Goal: Task Accomplishment & Management: Manage account settings

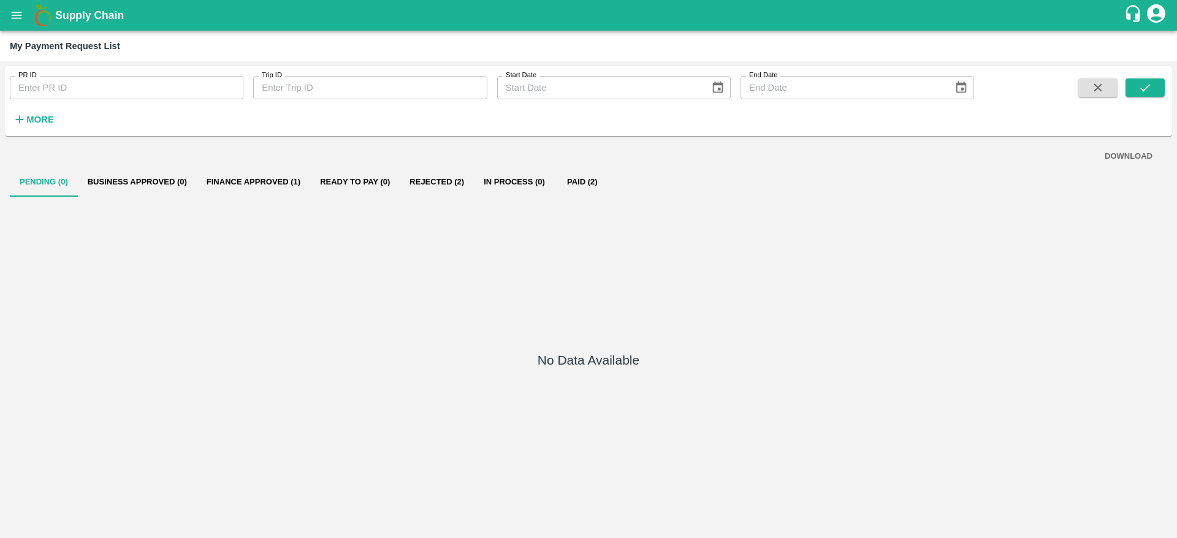
click at [21, 16] on icon "open drawer" at bounding box center [16, 15] width 13 height 13
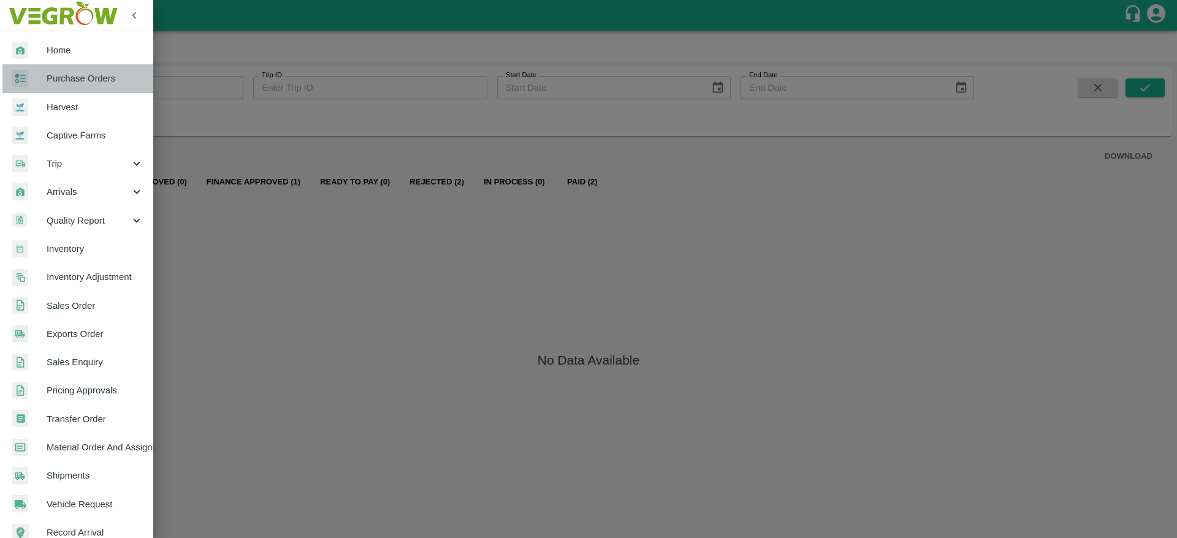
click at [85, 78] on span "Purchase Orders" at bounding box center [95, 78] width 97 height 13
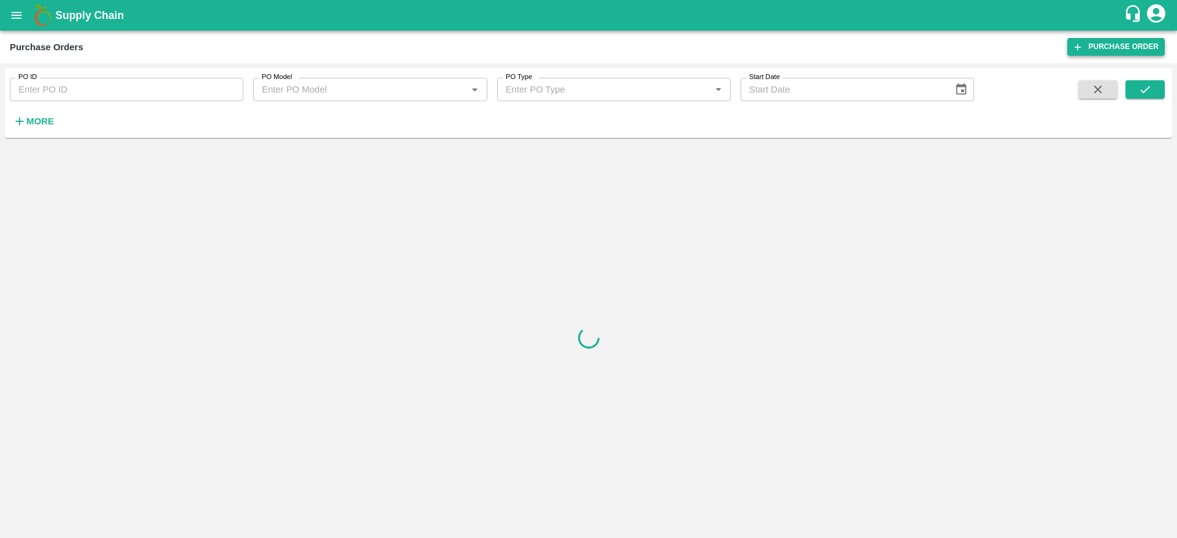
click at [1114, 49] on link "Purchase Order" at bounding box center [1115, 47] width 97 height 18
click at [40, 122] on strong "More" at bounding box center [40, 121] width 28 height 10
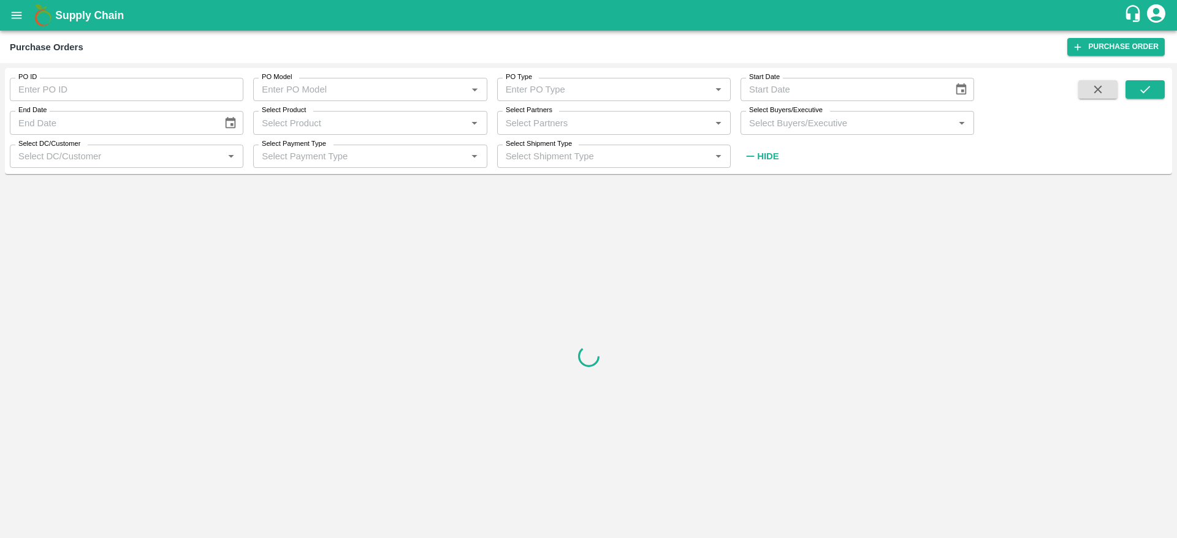
click at [795, 120] on input "Select Buyers/Executive" at bounding box center [847, 123] width 206 height 16
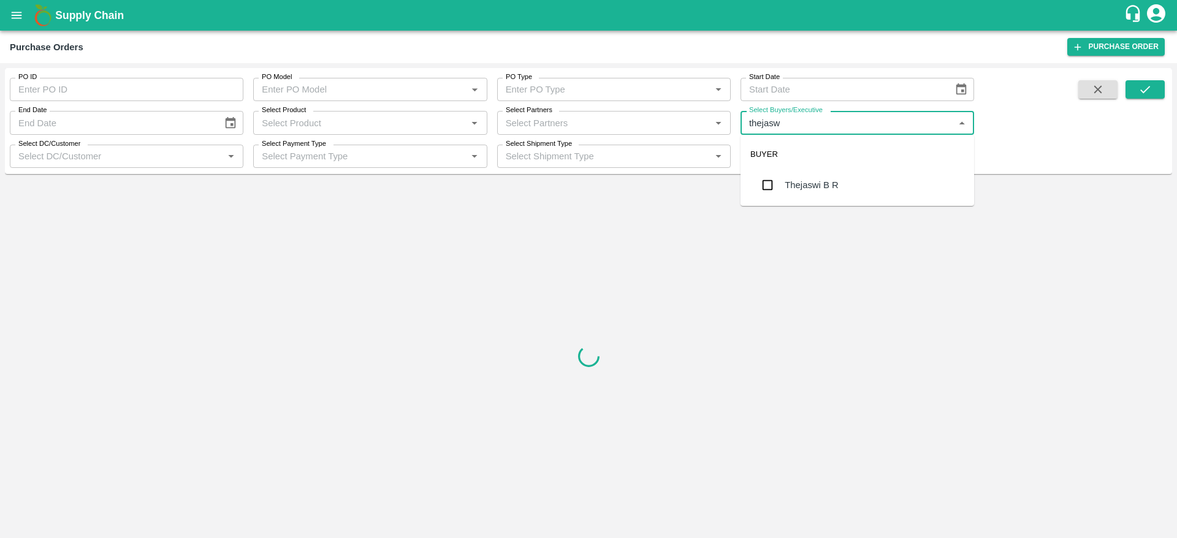
type input "thejaswi"
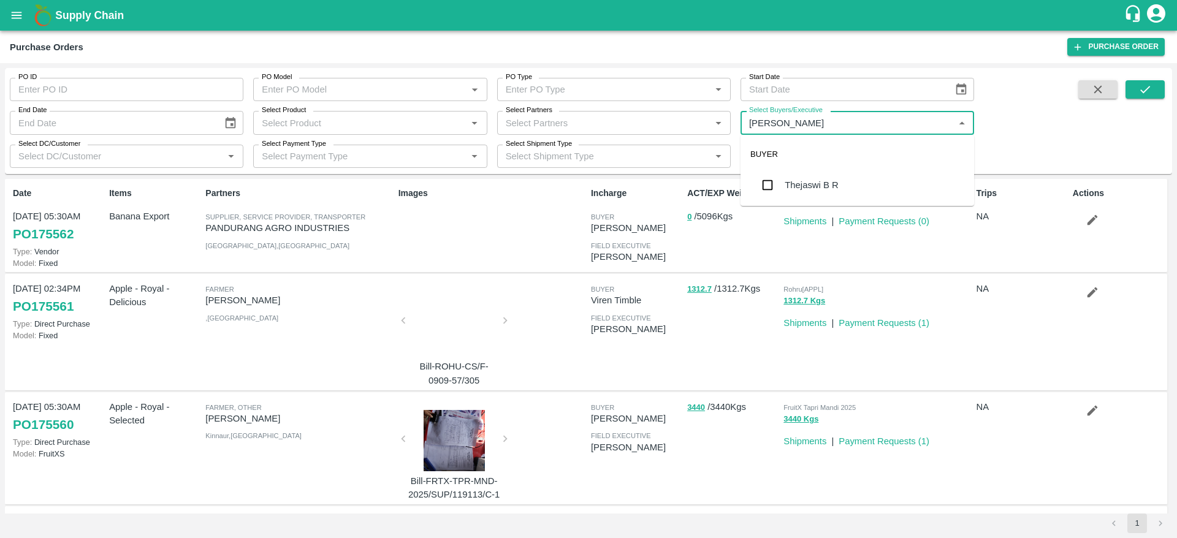
click at [810, 192] on div "Thejaswi B R" at bounding box center [857, 185] width 234 height 32
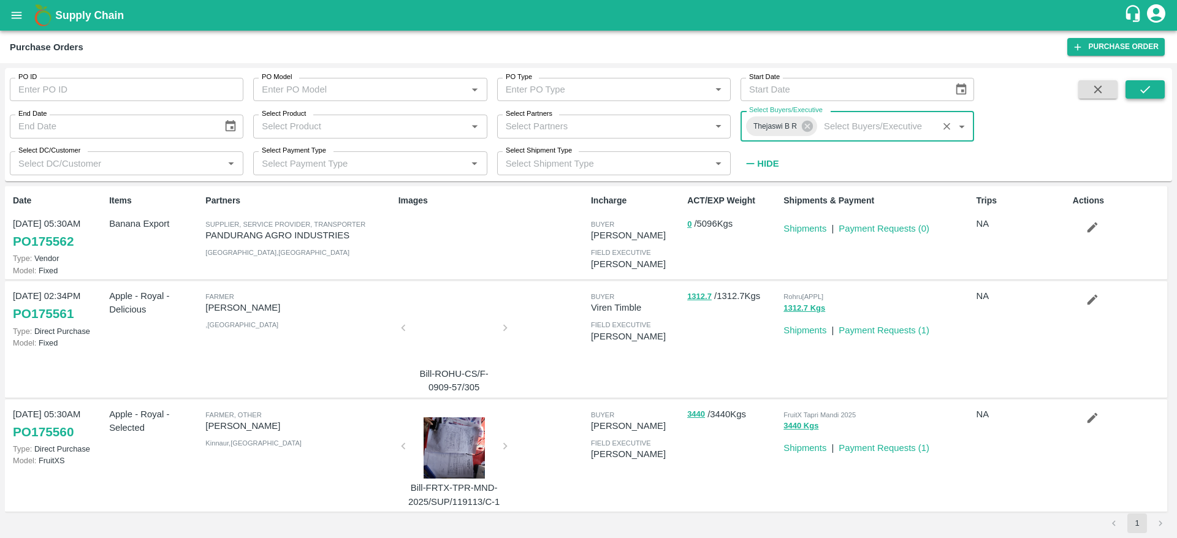
click at [1151, 89] on icon "submit" at bounding box center [1144, 89] width 13 height 13
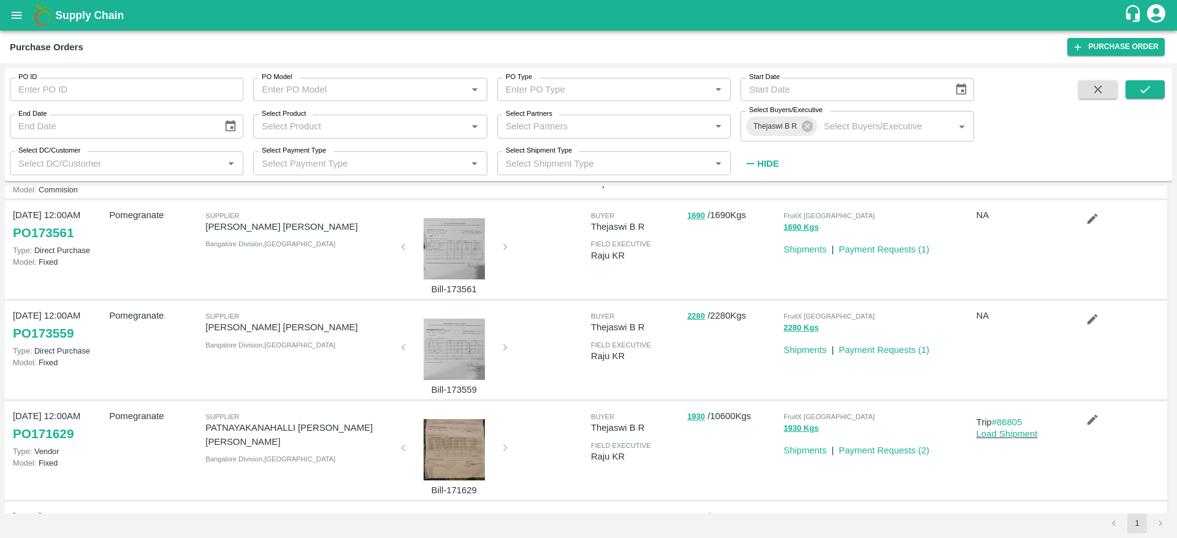
scroll to position [82, 0]
click at [43, 332] on link "PO 173559" at bounding box center [43, 332] width 61 height 22
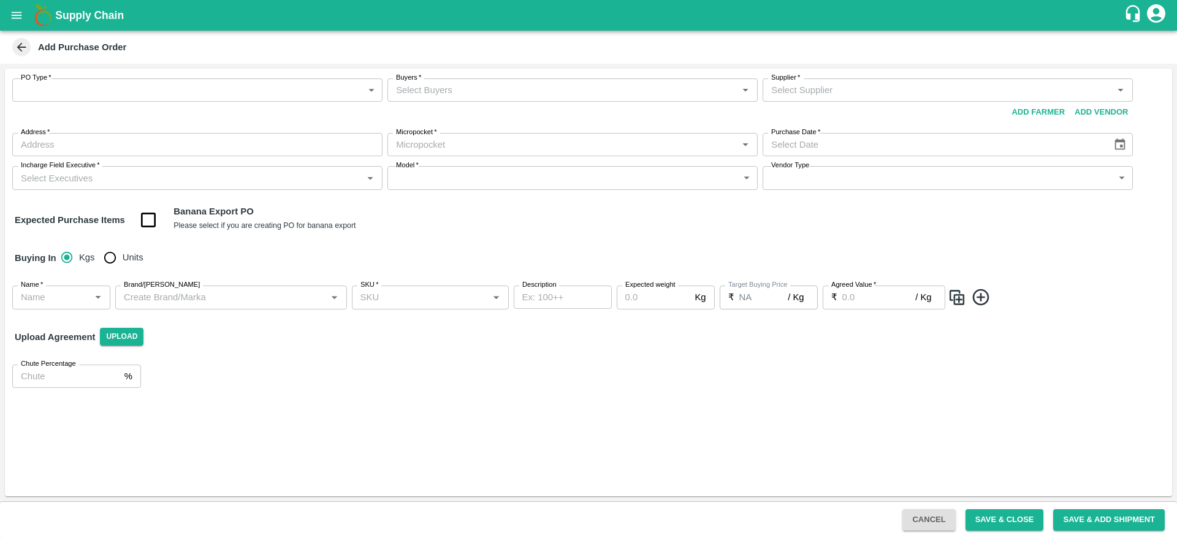
click at [20, 44] on icon at bounding box center [21, 47] width 9 height 9
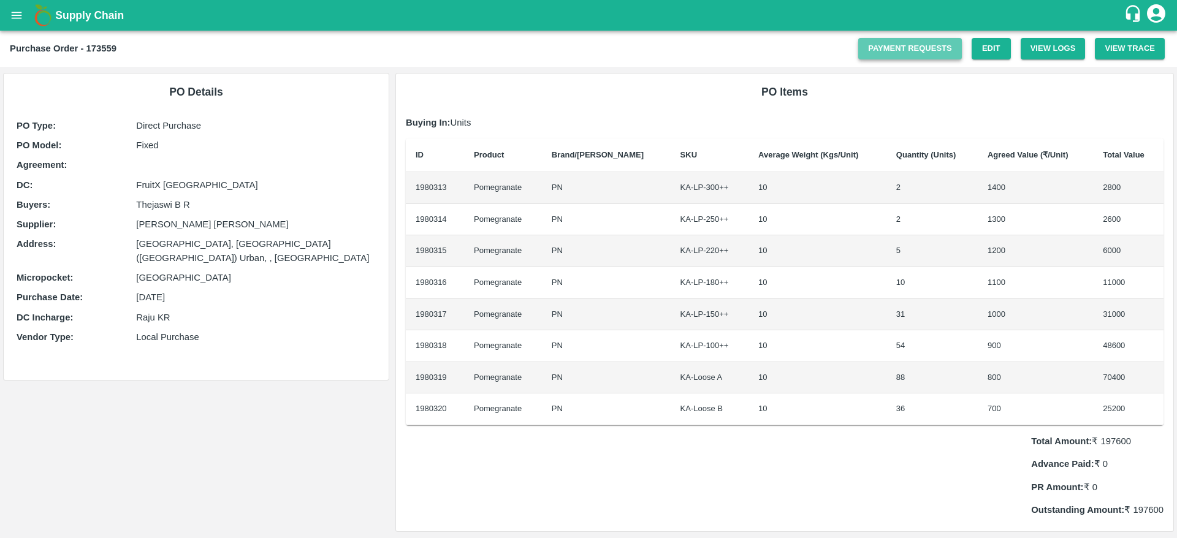
click at [908, 43] on link "Payment Requests" at bounding box center [910, 48] width 104 height 21
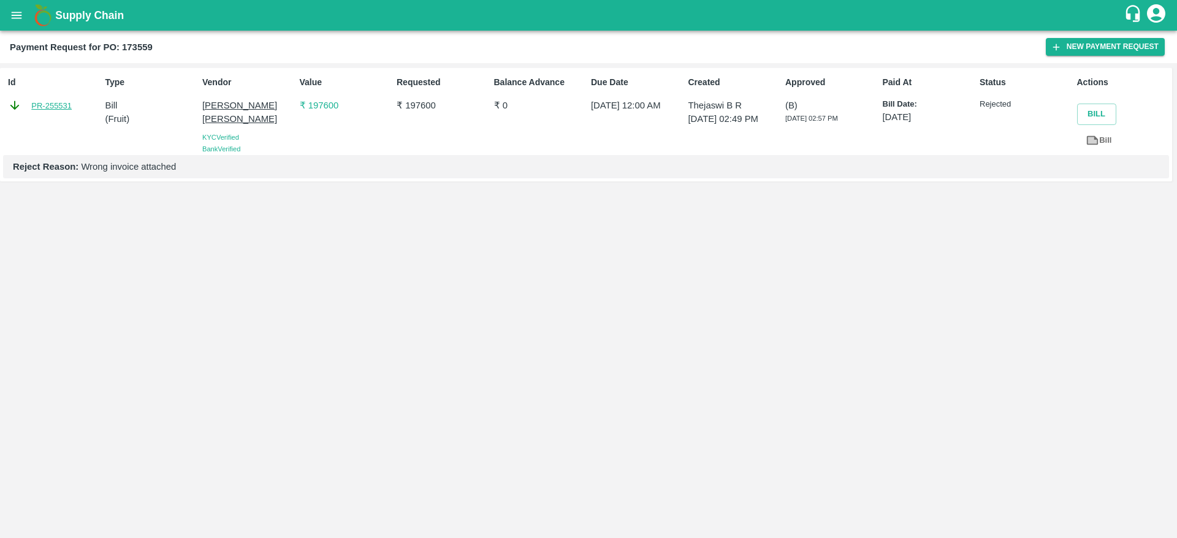
click at [48, 106] on link "PR-255531" at bounding box center [51, 106] width 40 height 12
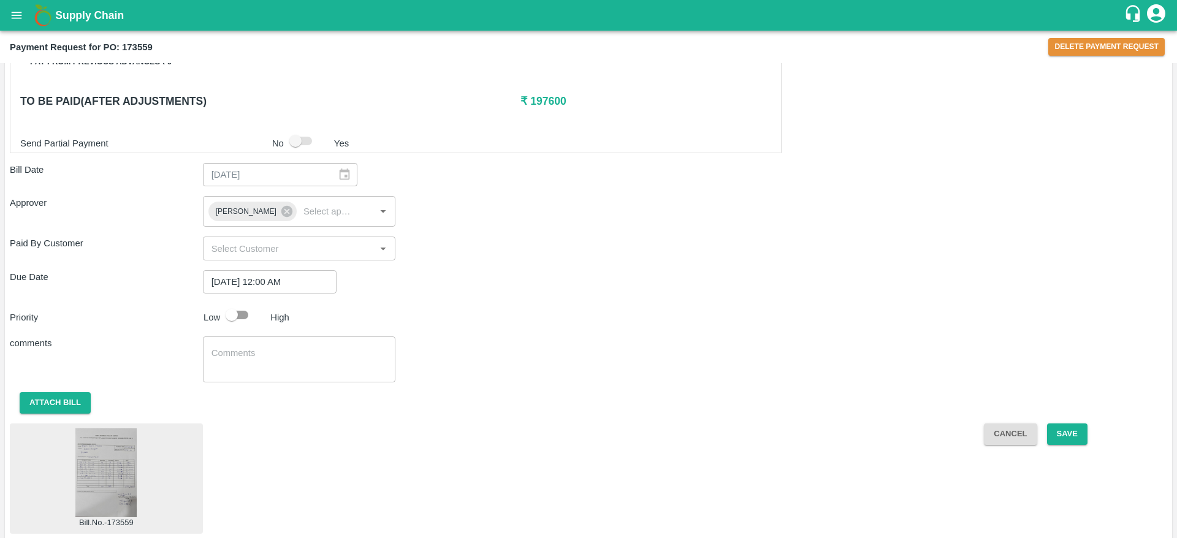
scroll to position [501, 0]
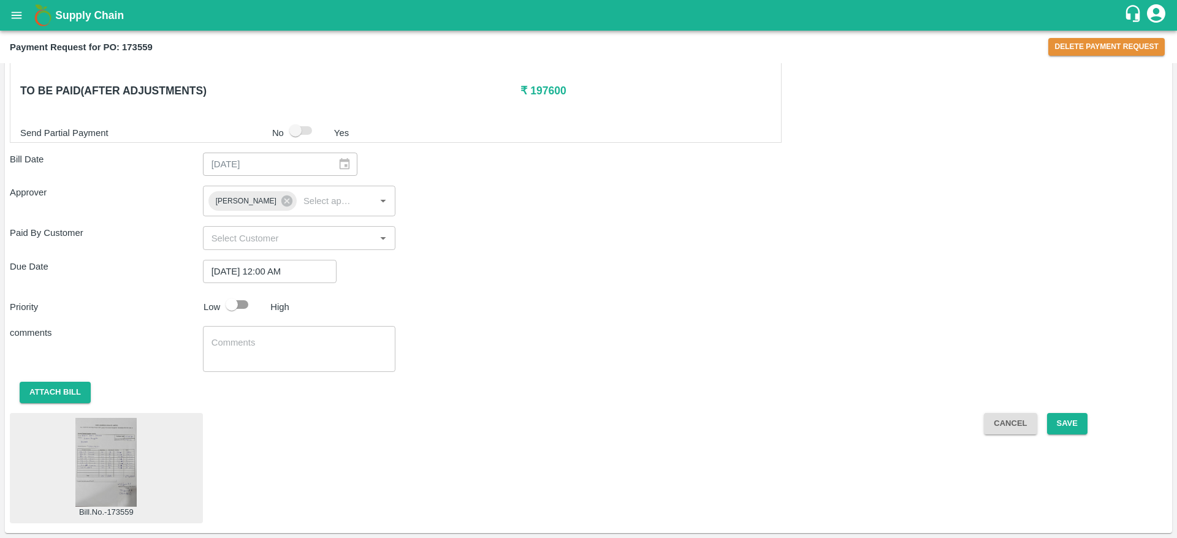
click at [102, 477] on img at bounding box center [105, 462] width 61 height 89
click at [244, 301] on input "checkbox" at bounding box center [232, 304] width 70 height 23
checkbox input "true"
click at [1070, 421] on button "Save" at bounding box center [1067, 423] width 40 height 21
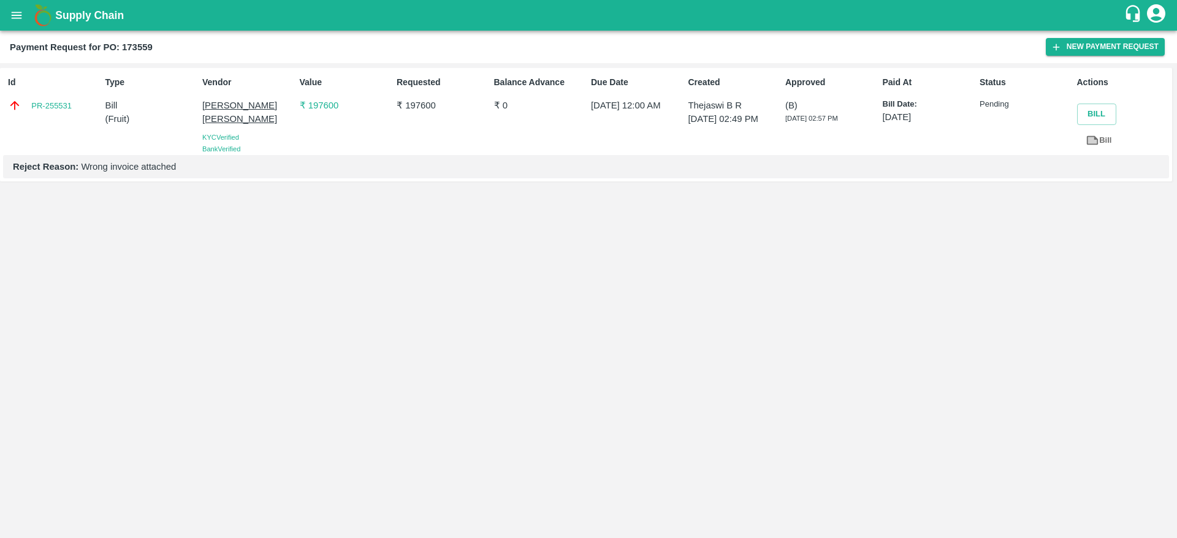
click at [29, 14] on button "open drawer" at bounding box center [16, 15] width 28 height 28
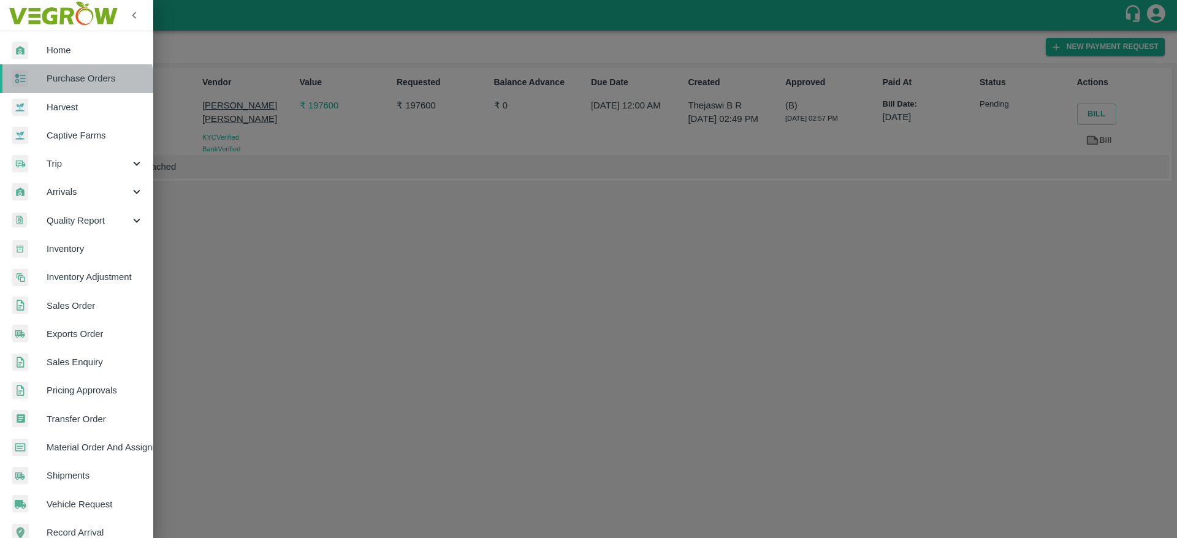
click at [75, 89] on link "Purchase Orders" at bounding box center [76, 78] width 153 height 28
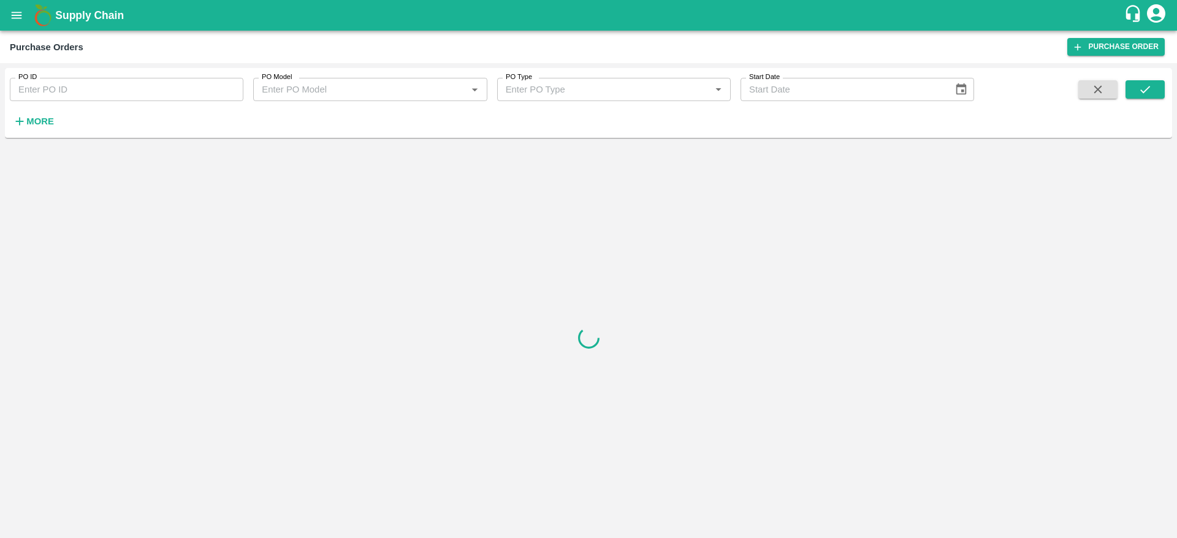
click at [60, 118] on div "PO ID PO ID PO Model PO Model   * PO Type PO Type   * Start Date Start Date More" at bounding box center [487, 100] width 974 height 64
click at [48, 119] on strong "More" at bounding box center [40, 121] width 28 height 10
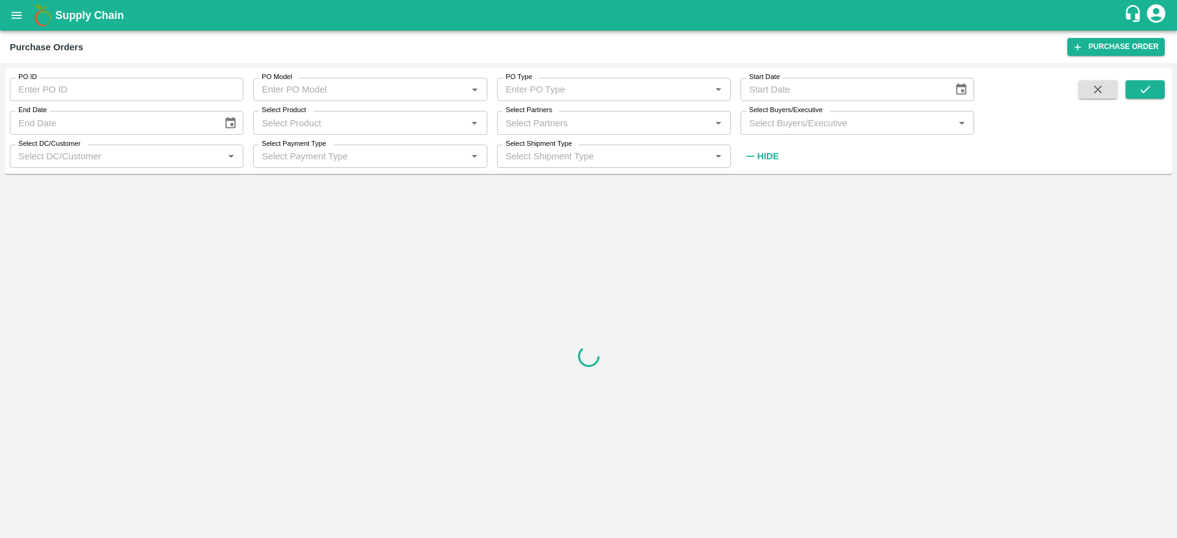
click at [770, 123] on input "Select Buyers/Executive" at bounding box center [847, 123] width 206 height 16
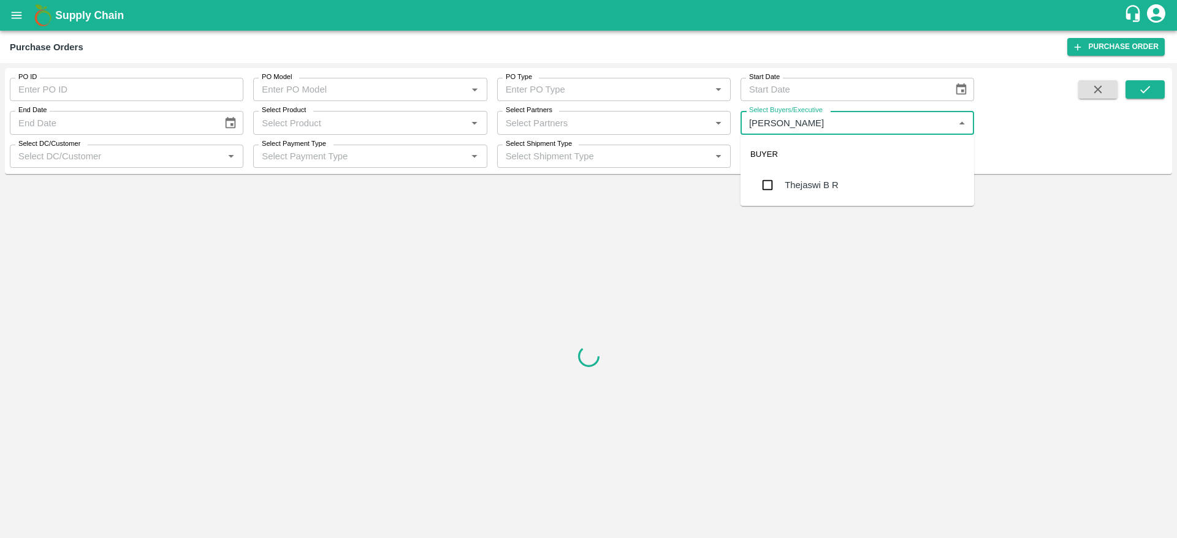
type input "thejaswi"
click at [797, 213] on div at bounding box center [588, 356] width 1167 height 354
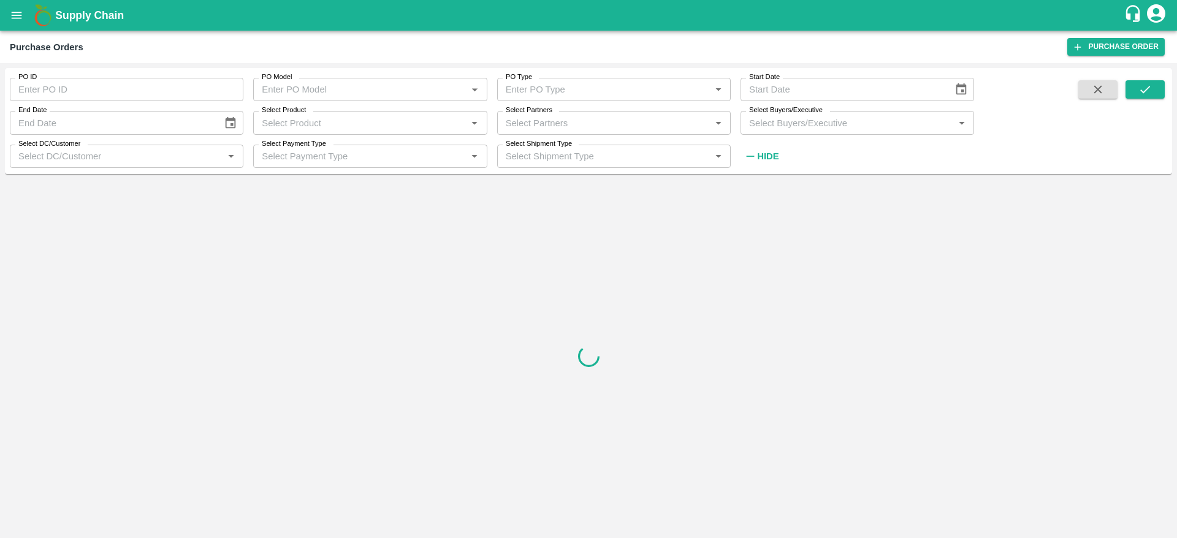
click at [793, 127] on input "Select Buyers/Executive" at bounding box center [847, 123] width 206 height 16
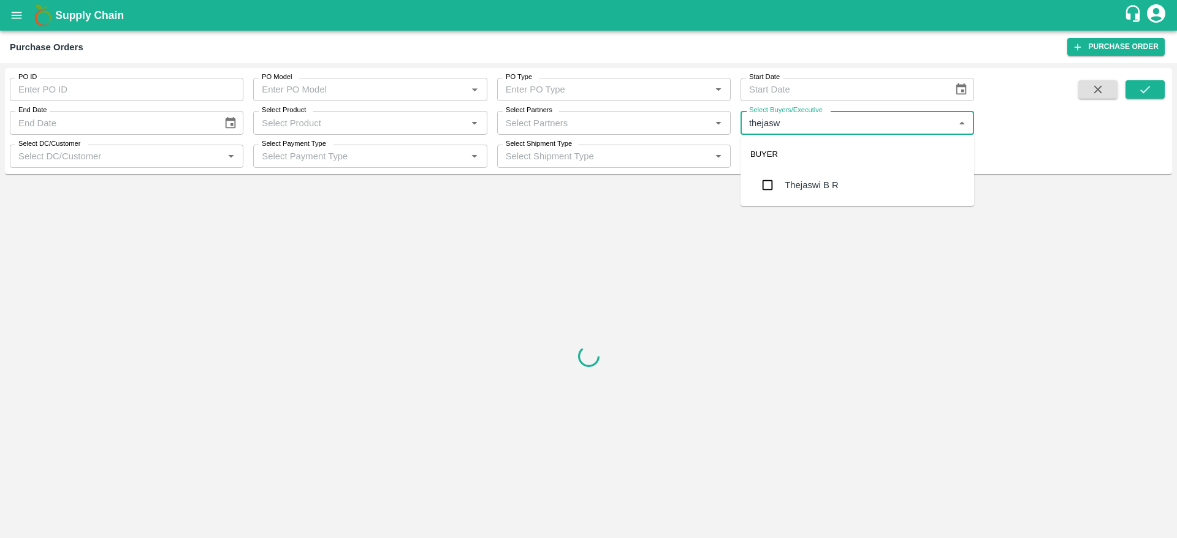
type input "thejaswi"
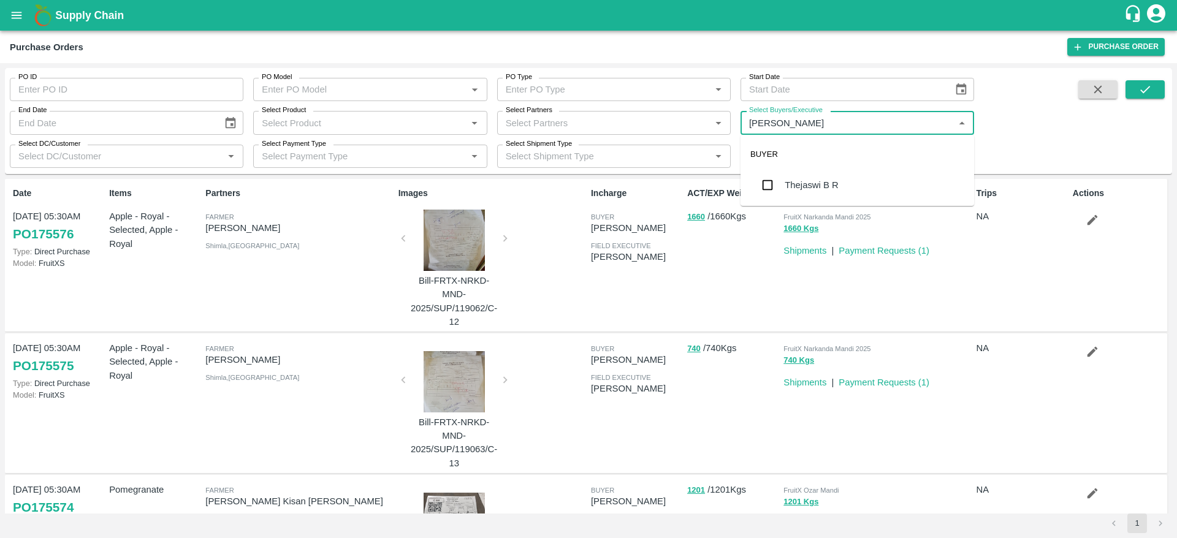
click at [789, 172] on div "Thejaswi B R" at bounding box center [857, 185] width 234 height 32
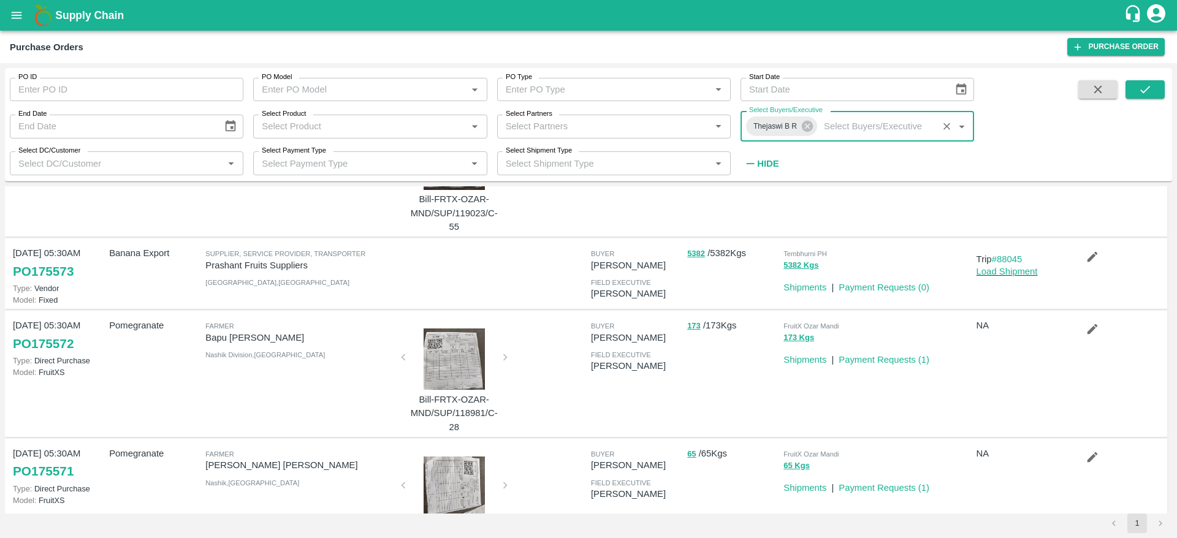
scroll to position [373, 0]
click at [1136, 85] on button "submit" at bounding box center [1144, 89] width 39 height 18
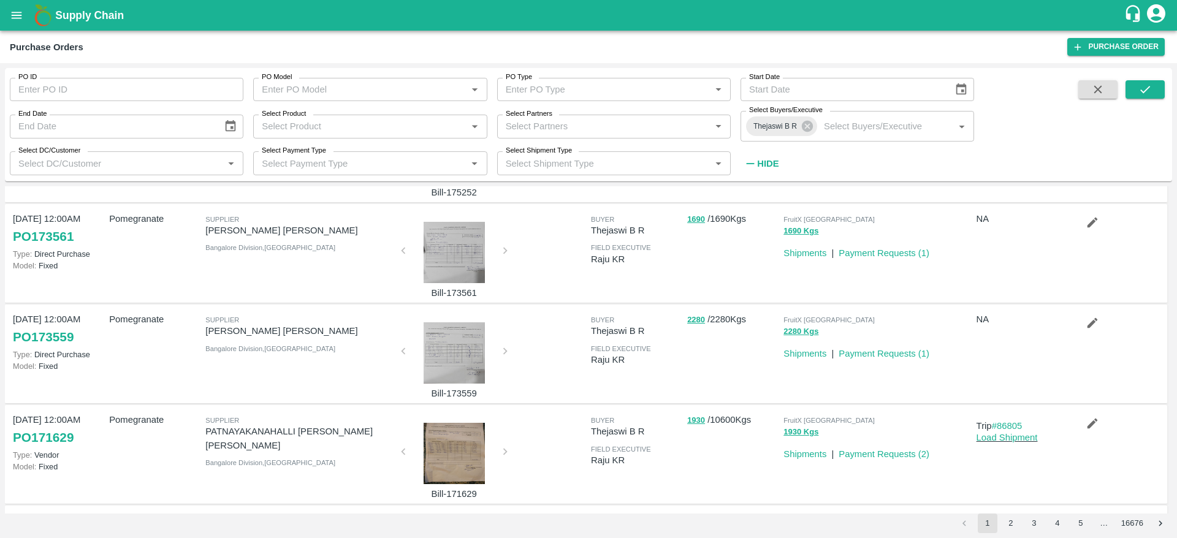
scroll to position [66, 0]
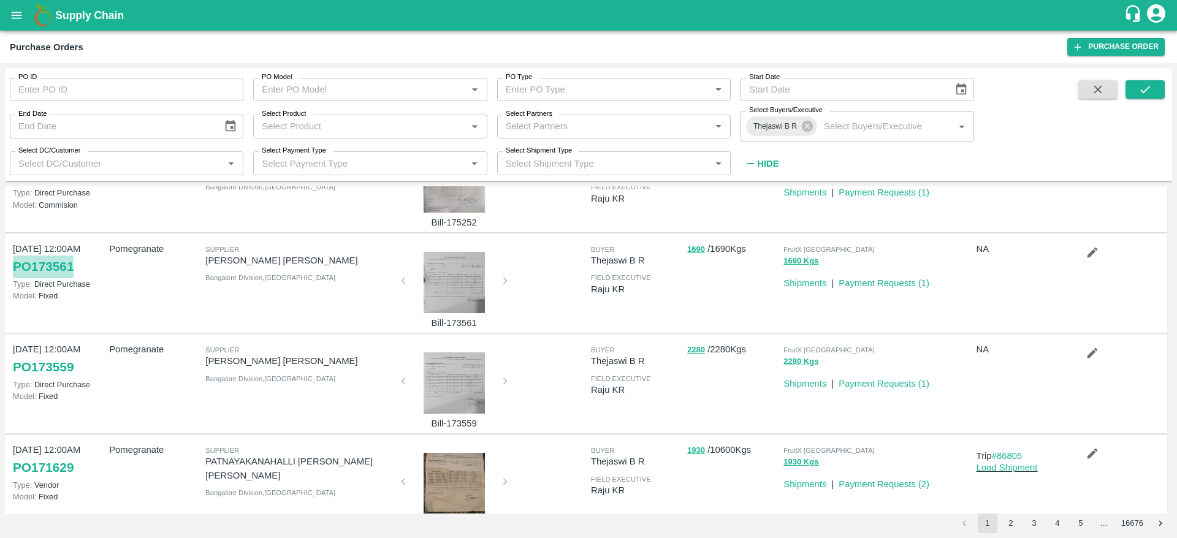
click at [53, 270] on link "PO 173561" at bounding box center [43, 267] width 61 height 22
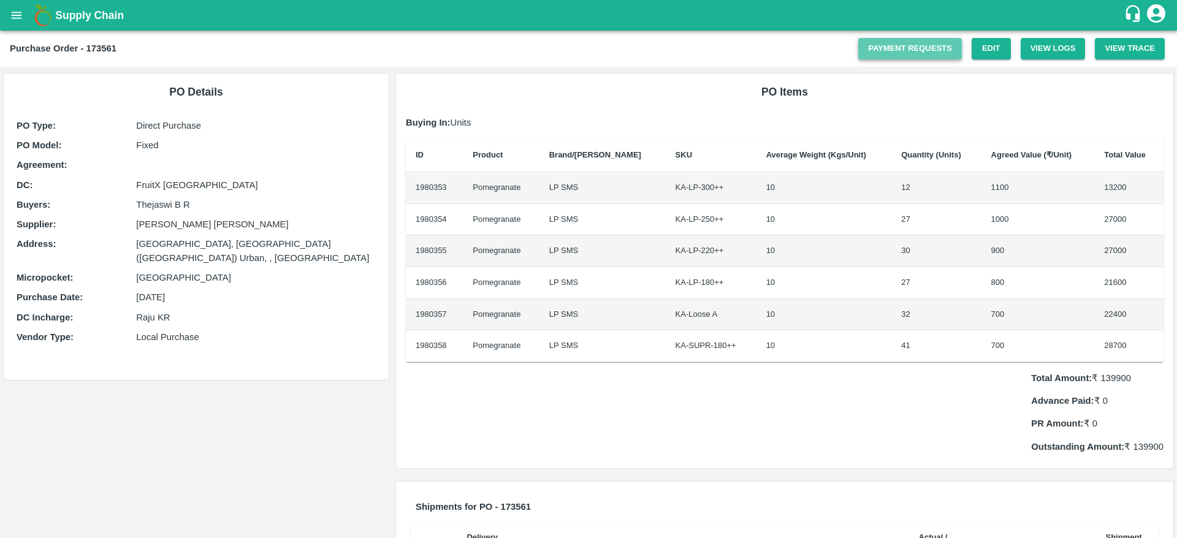
click at [908, 45] on link "Payment Requests" at bounding box center [910, 48] width 104 height 21
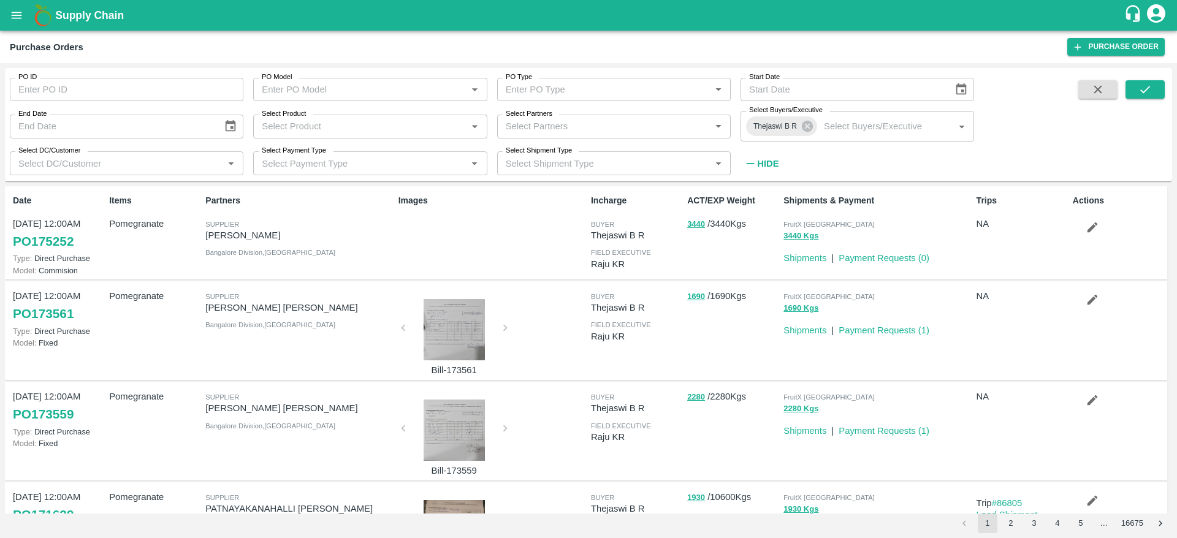
scroll to position [82, 0]
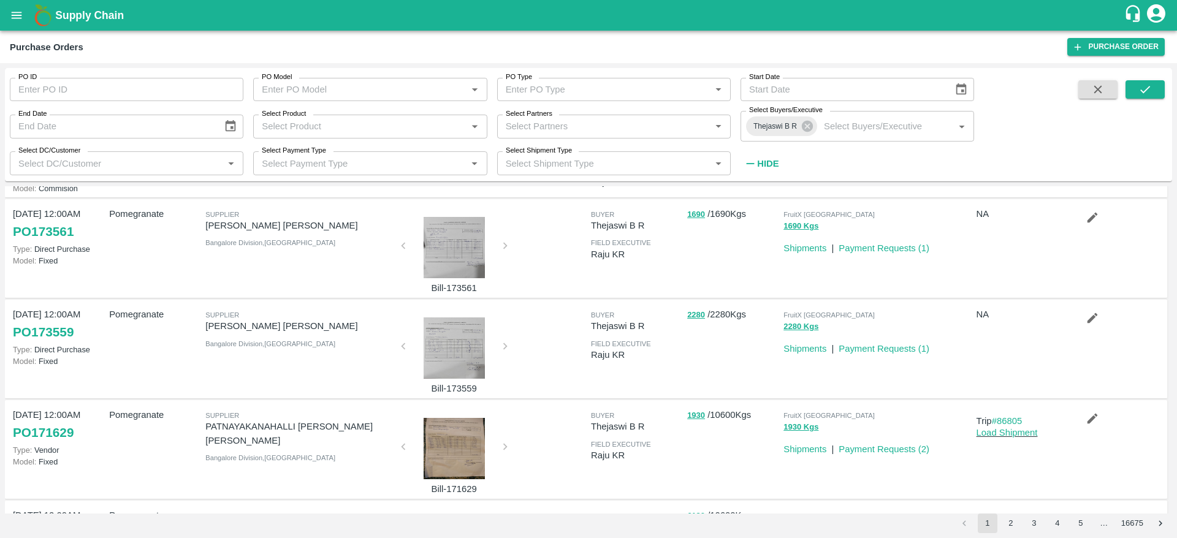
click at [48, 232] on link "PO 173561" at bounding box center [43, 232] width 61 height 22
click at [62, 328] on link "PO 173559" at bounding box center [43, 332] width 61 height 22
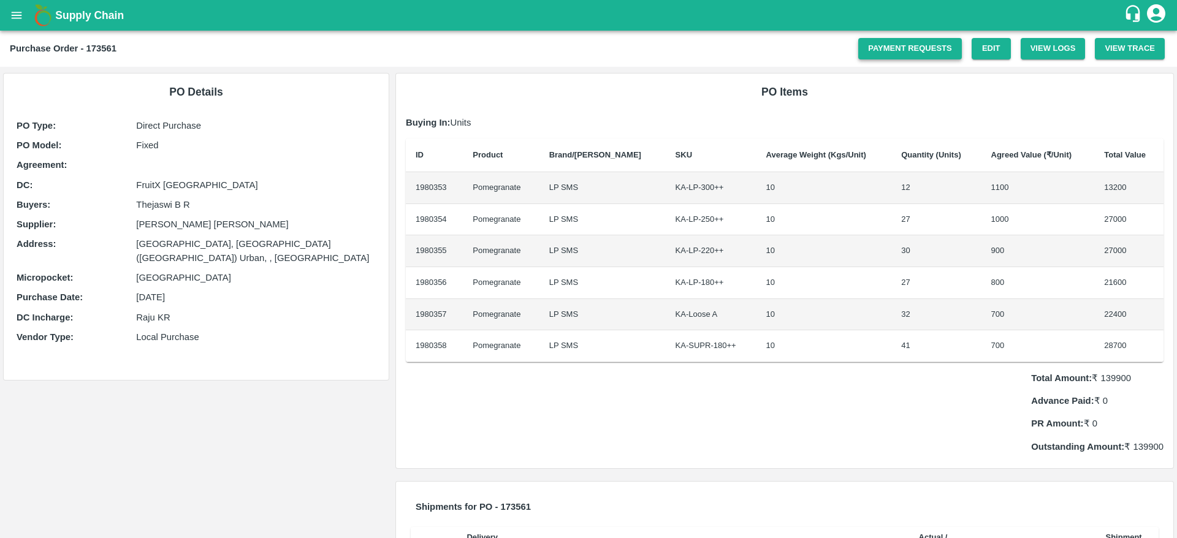
click at [898, 43] on link "Payment Requests" at bounding box center [910, 48] width 104 height 21
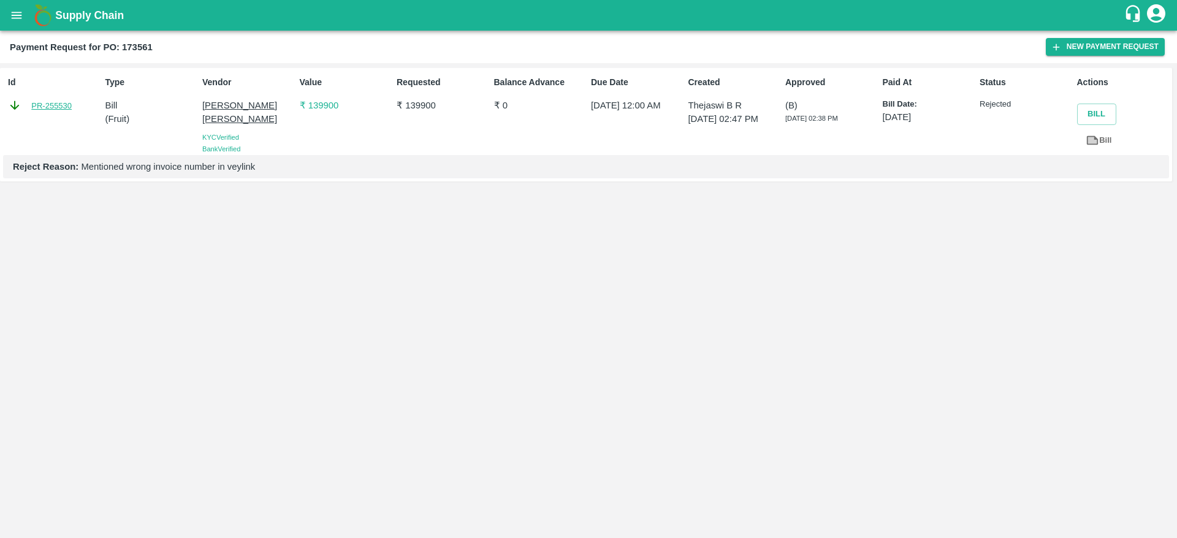
click at [48, 100] on link "PR-255530" at bounding box center [51, 106] width 40 height 12
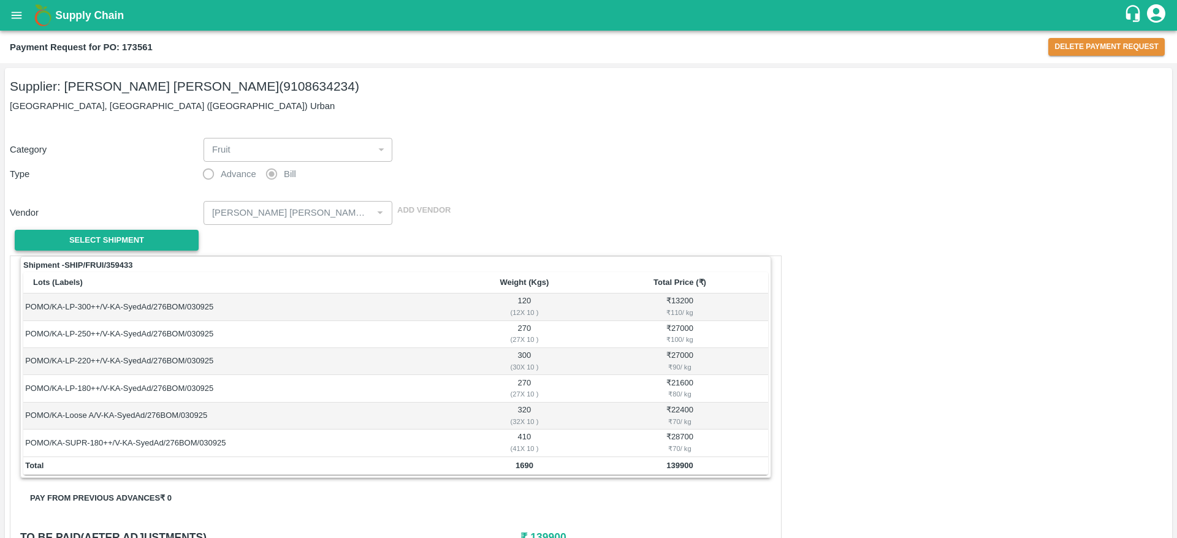
click at [126, 235] on span "Select Shipment" at bounding box center [106, 241] width 75 height 14
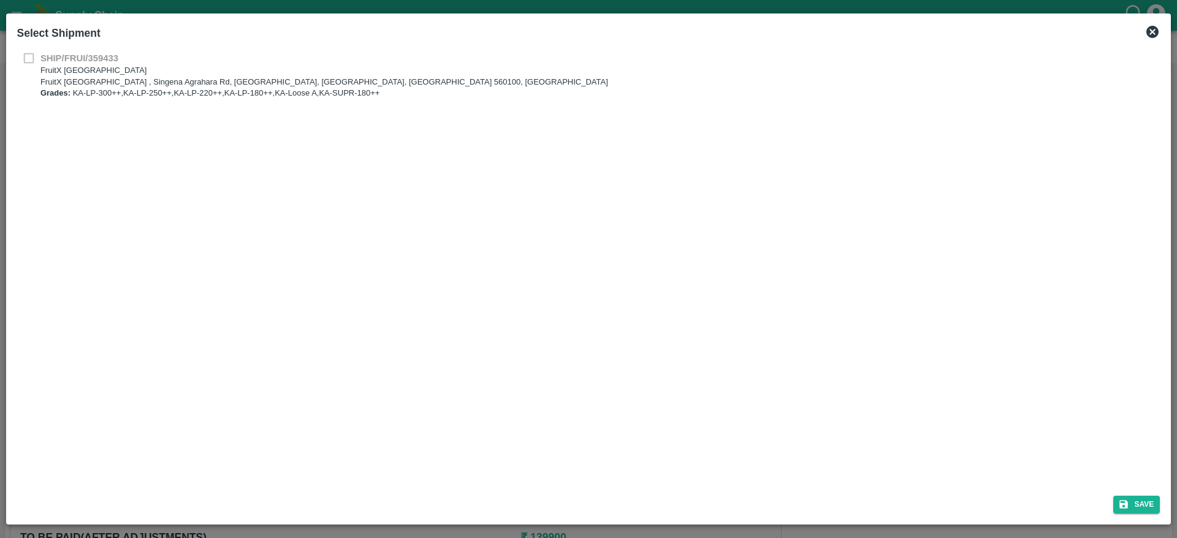
click at [73, 90] on p "Grades: KA-LP-300++,KA-LP-250++,KA-LP-220++,KA-LP-180++,KA-Loose A,KA-SUPR-180++" at bounding box center [324, 94] width 568 height 12
click at [1128, 510] on button "Save" at bounding box center [1136, 505] width 47 height 18
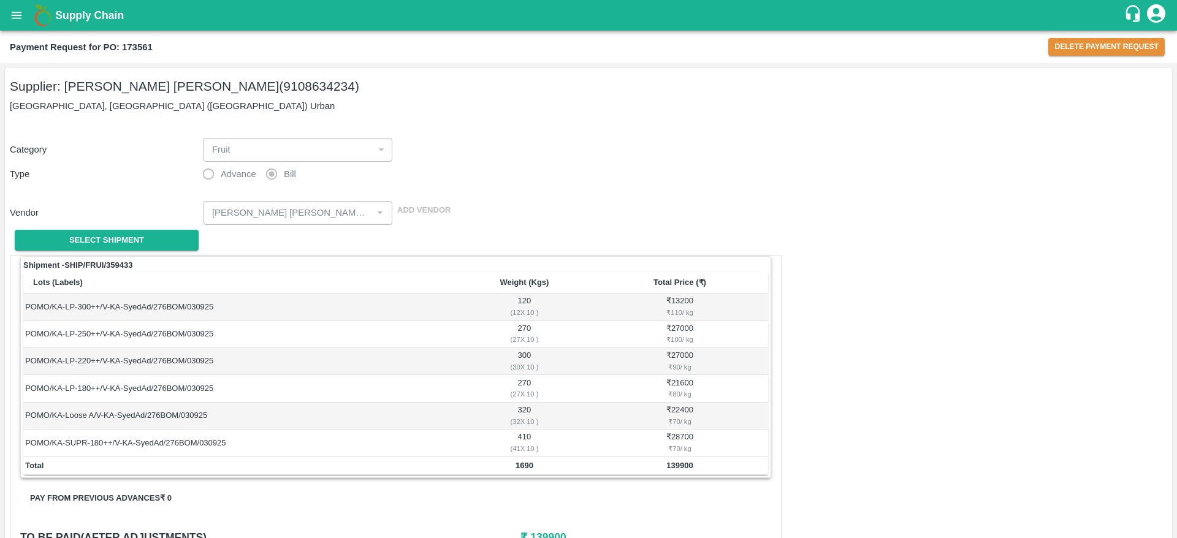
type input "[DATE]"
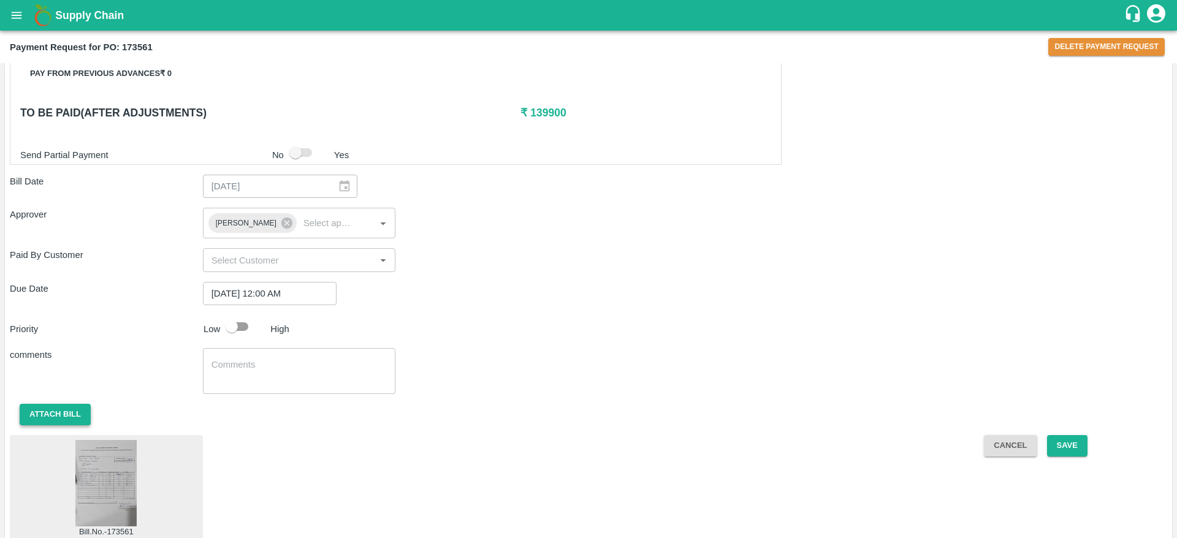
scroll to position [444, 0]
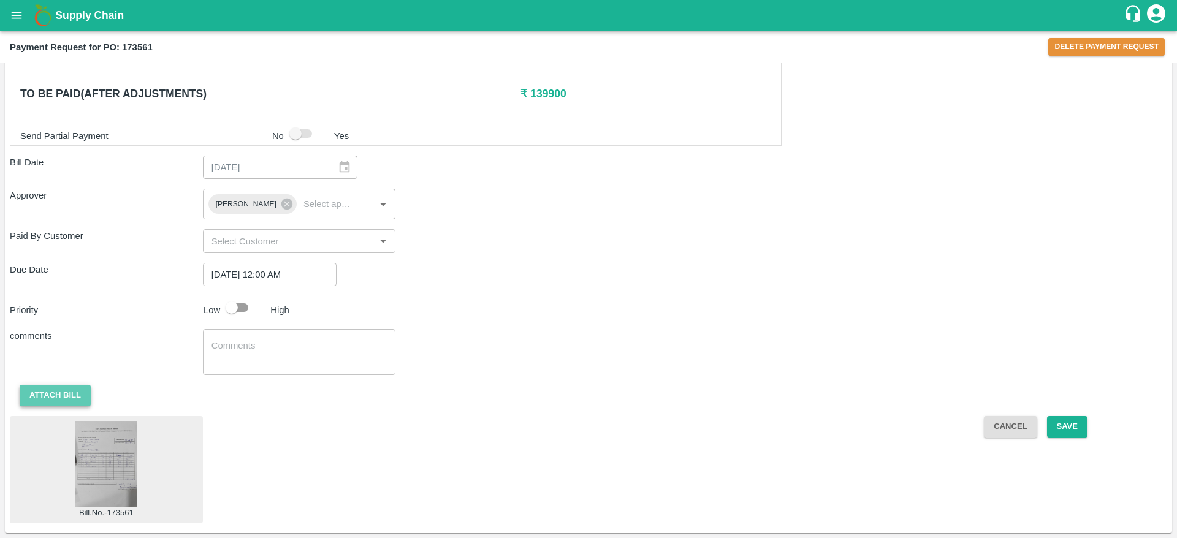
click at [56, 389] on button "Attach bill" at bounding box center [55, 395] width 71 height 21
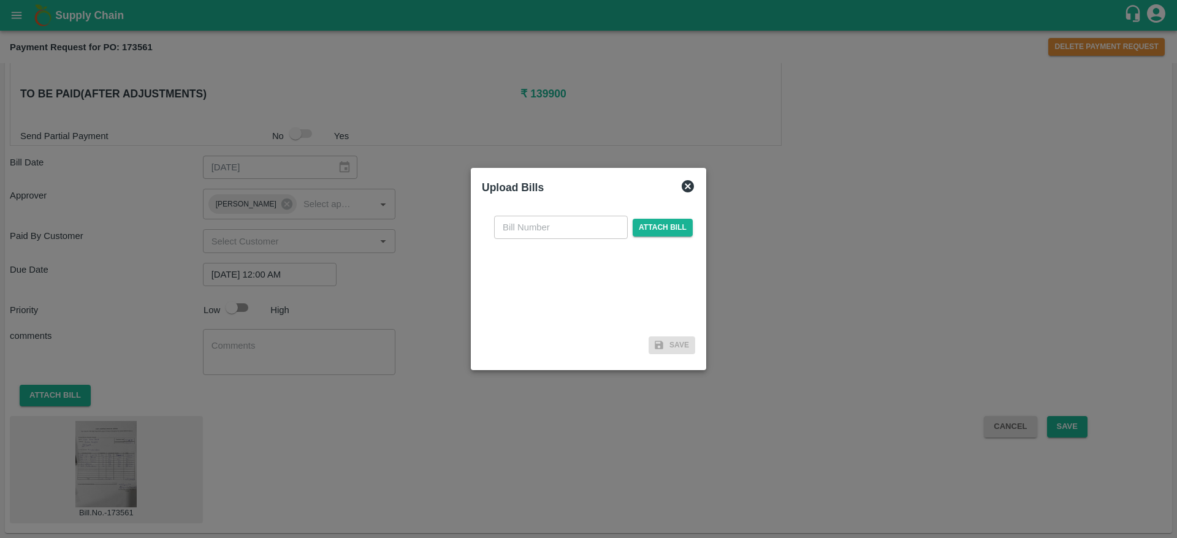
click at [524, 226] on input "text" at bounding box center [561, 227] width 134 height 23
type input "173561"
click at [685, 182] on icon at bounding box center [688, 186] width 12 height 12
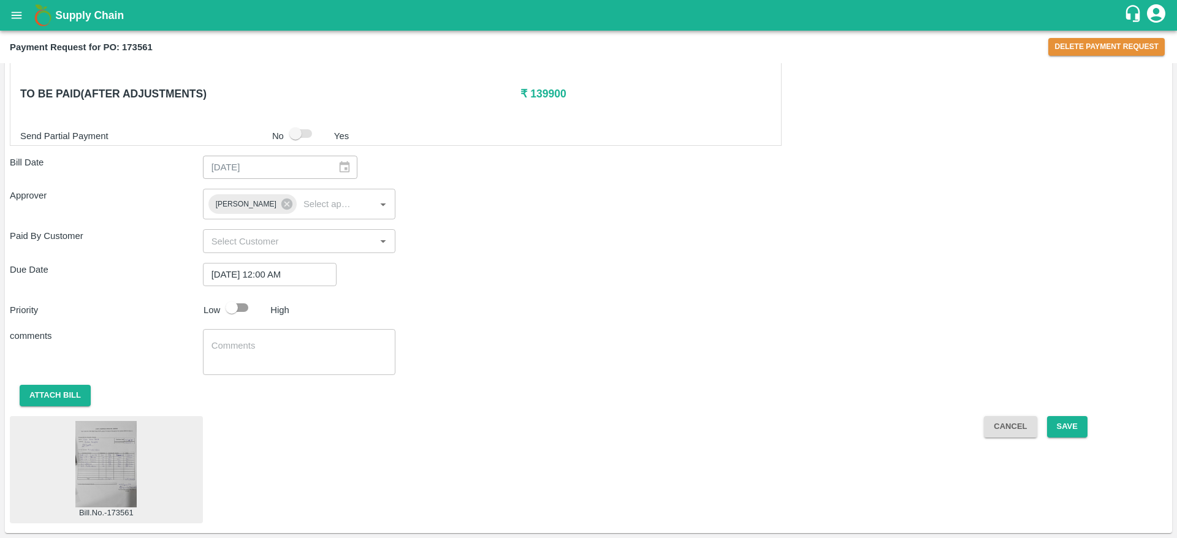
click at [110, 444] on img at bounding box center [105, 464] width 61 height 86
click at [62, 403] on button "Attach bill" at bounding box center [55, 395] width 71 height 21
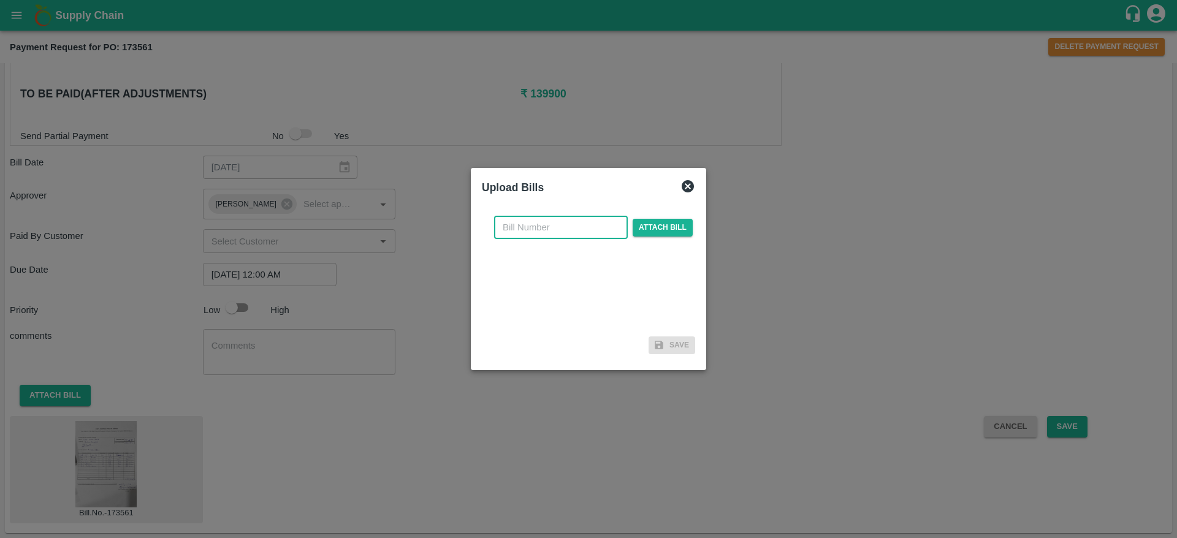
click at [557, 232] on input "text" at bounding box center [561, 227] width 134 height 23
type input "175361"
click at [653, 229] on span "Attach bill" at bounding box center [663, 228] width 60 height 18
click at [0, 0] on input "Attach bill" at bounding box center [0, 0] width 0 height 0
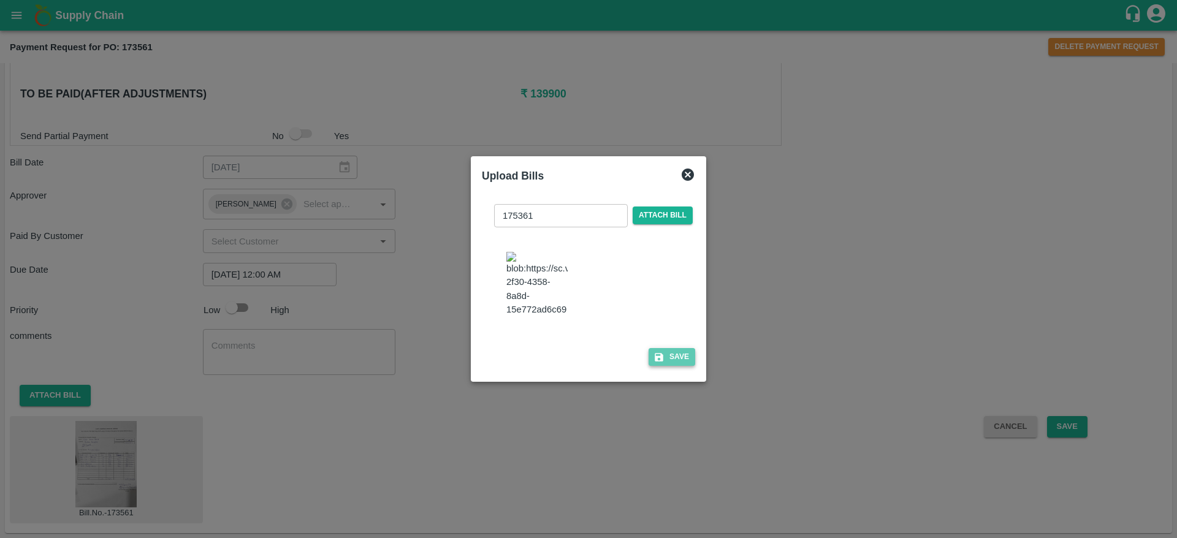
click at [675, 366] on button "Save" at bounding box center [671, 357] width 47 height 18
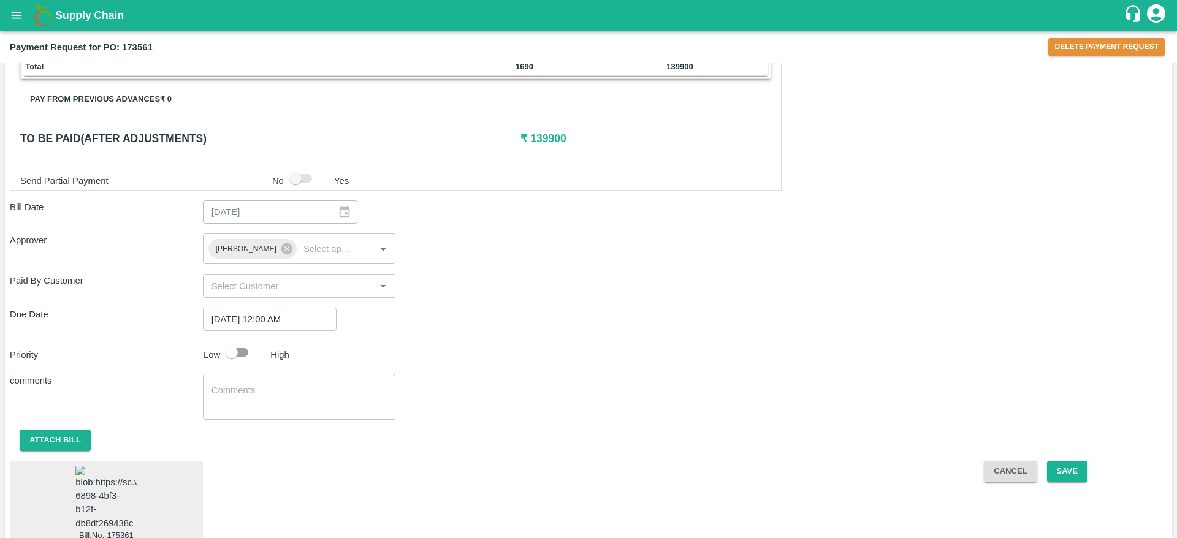
scroll to position [400, 0]
click at [244, 352] on input "checkbox" at bounding box center [232, 351] width 70 height 23
checkbox input "true"
click at [1073, 470] on button "Save" at bounding box center [1067, 470] width 40 height 21
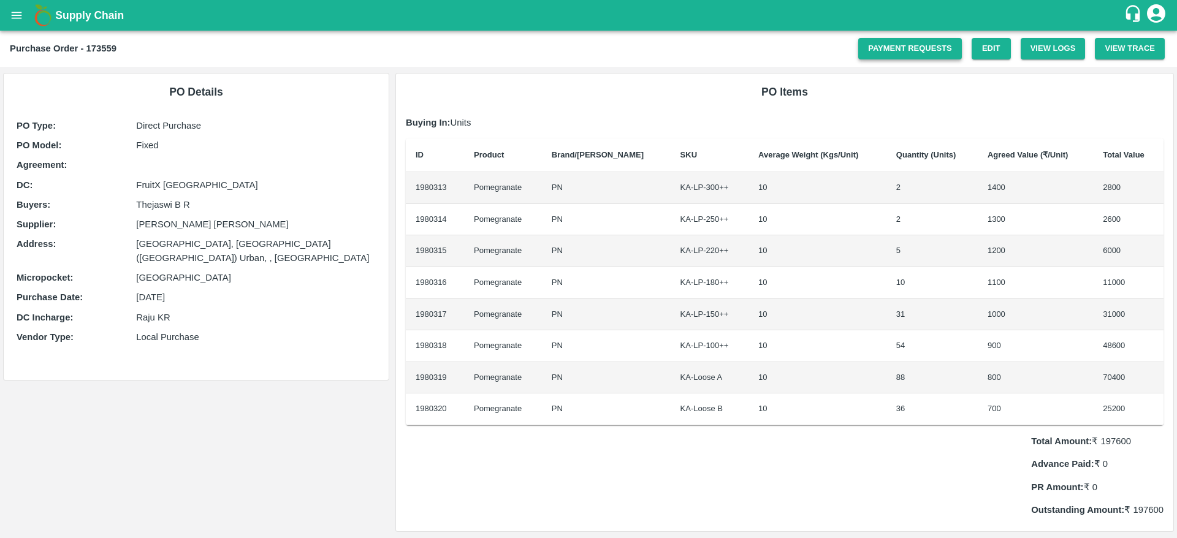
click at [905, 51] on link "Payment Requests" at bounding box center [910, 48] width 104 height 21
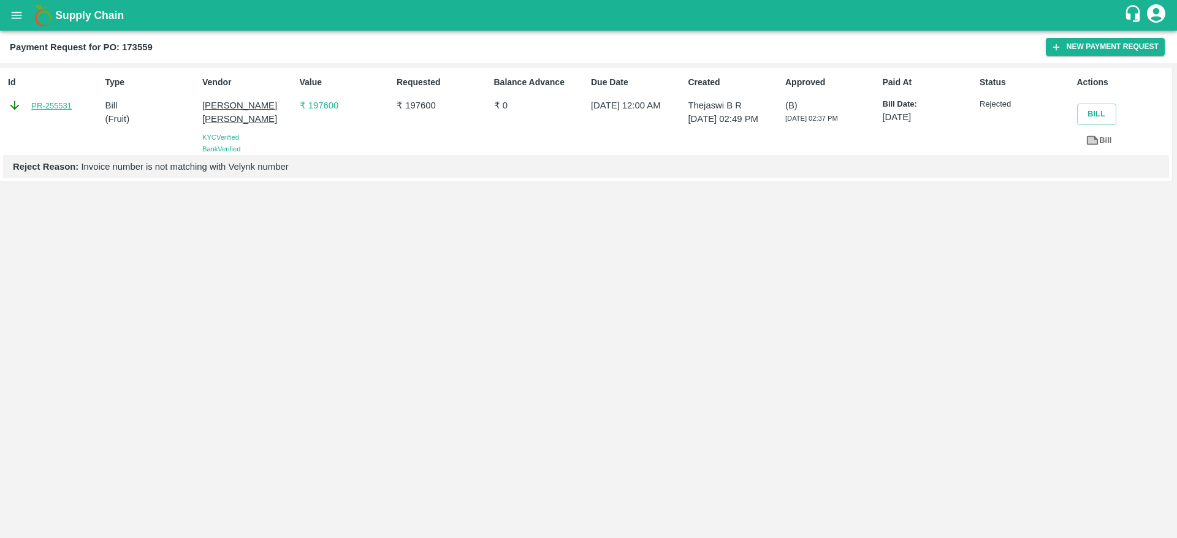
click at [50, 106] on link "PR-255531" at bounding box center [51, 106] width 40 height 12
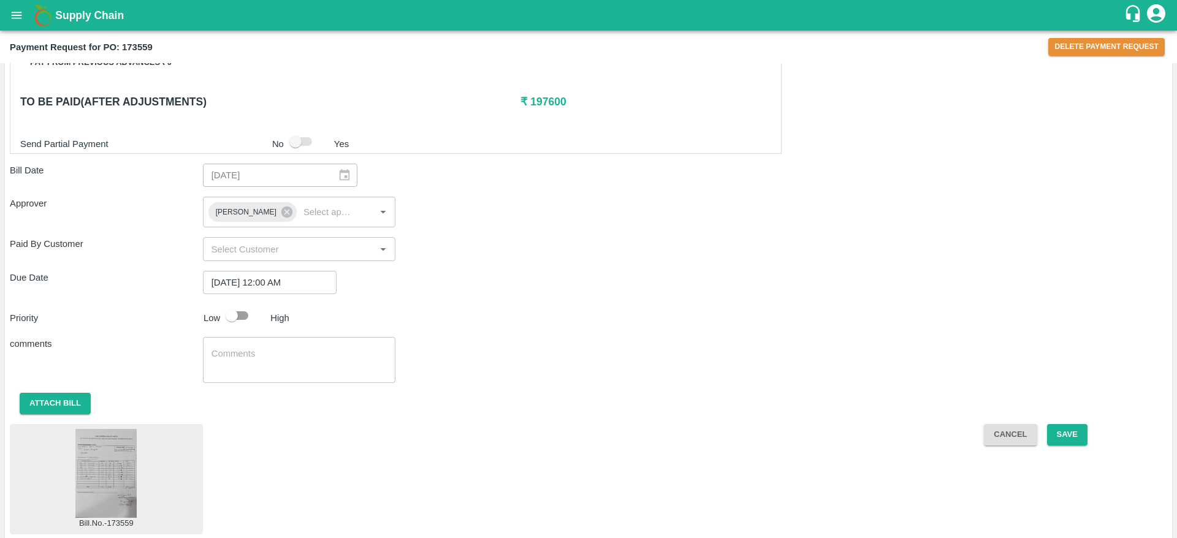
scroll to position [501, 0]
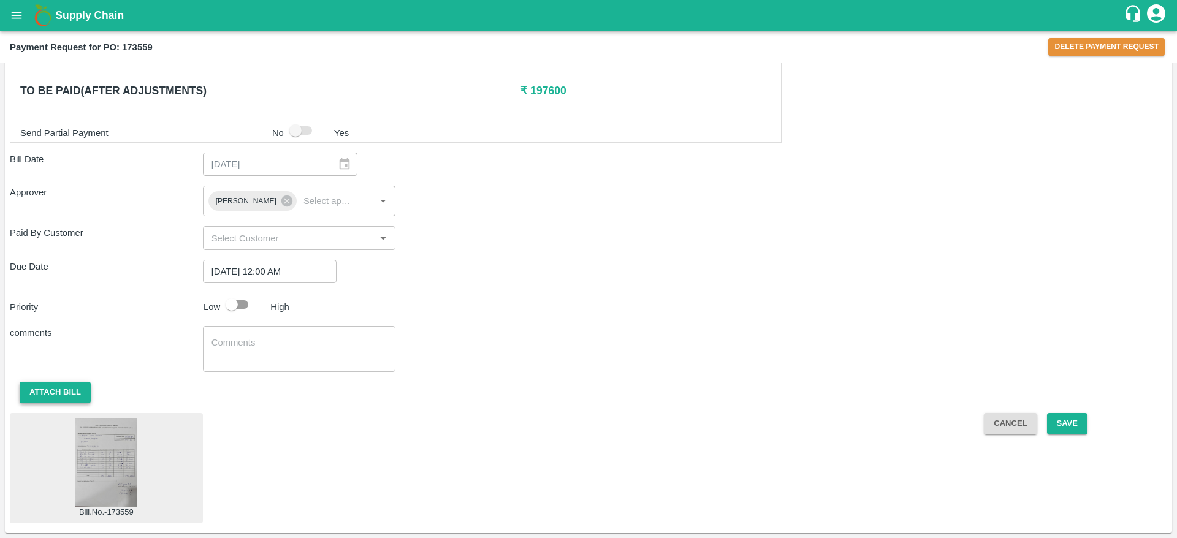
click at [40, 392] on button "Attach bill" at bounding box center [55, 392] width 71 height 21
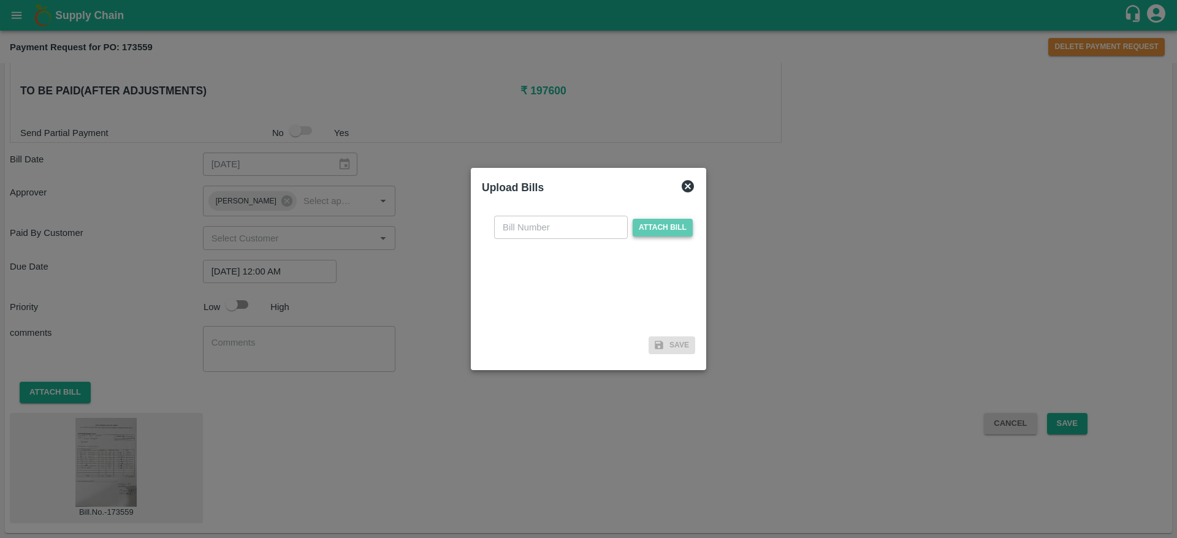
click at [648, 226] on span "Attach bill" at bounding box center [663, 228] width 60 height 18
click at [0, 0] on input "Attach bill" at bounding box center [0, 0] width 0 height 0
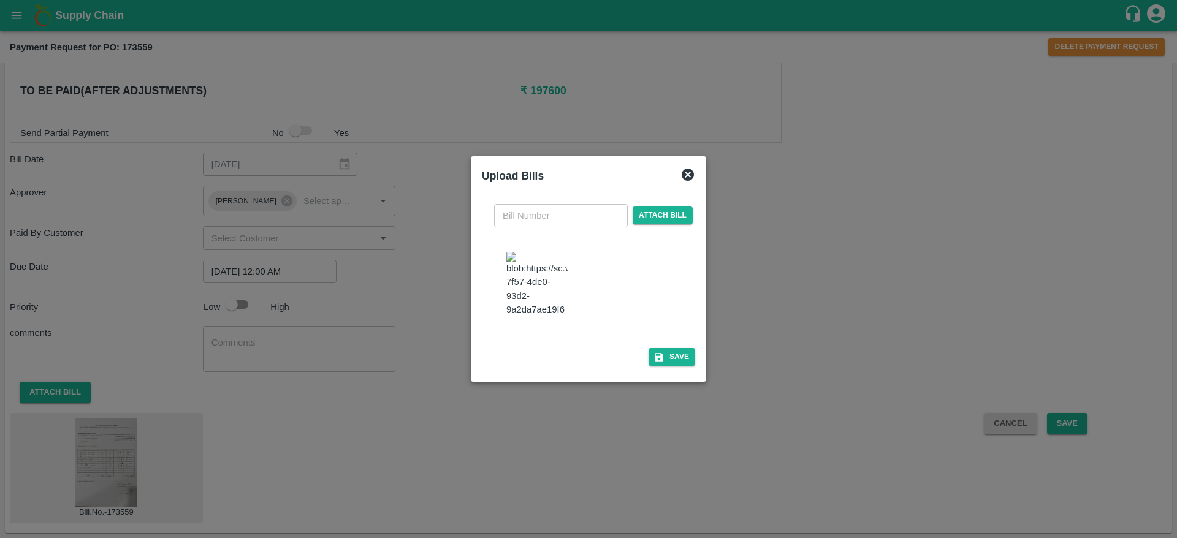
click at [534, 209] on input "text" at bounding box center [561, 215] width 134 height 23
type input "173559"
click at [668, 366] on button "Save" at bounding box center [671, 357] width 47 height 18
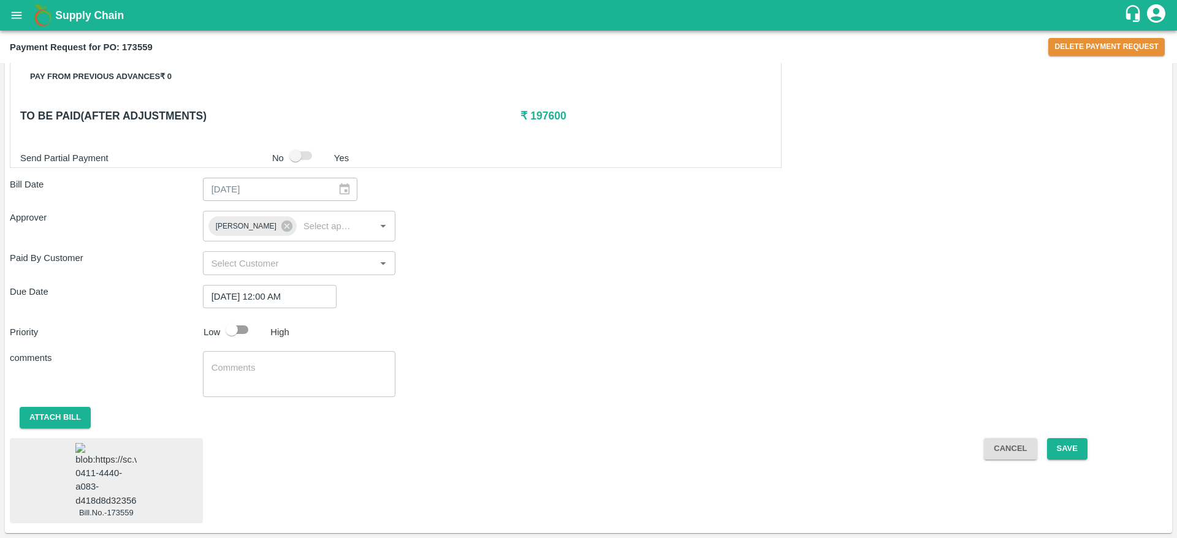
scroll to position [493, 0]
click at [247, 318] on input "checkbox" at bounding box center [232, 329] width 70 height 23
checkbox input "true"
click at [1067, 438] on button "Save" at bounding box center [1067, 448] width 40 height 21
